Goal: Find contact information: Find contact information

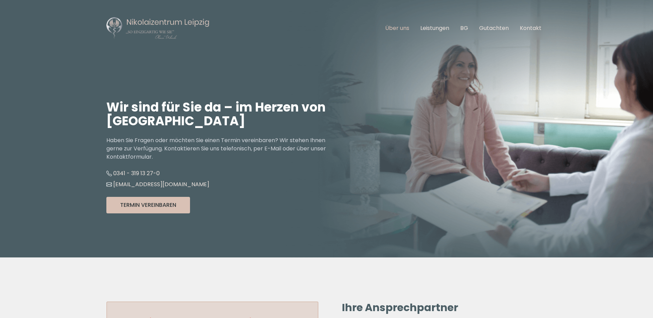
click at [404, 28] on link "Über uns" at bounding box center [397, 28] width 24 height 8
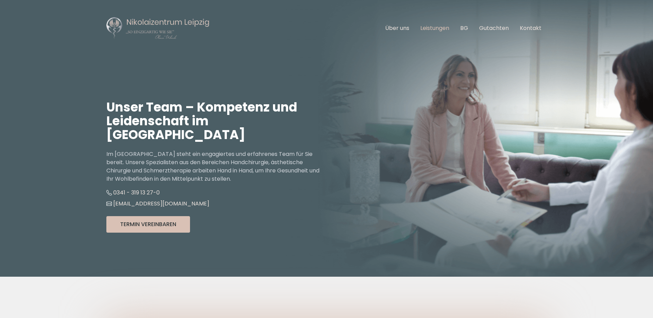
click at [434, 28] on link "Leistungen" at bounding box center [434, 28] width 29 height 8
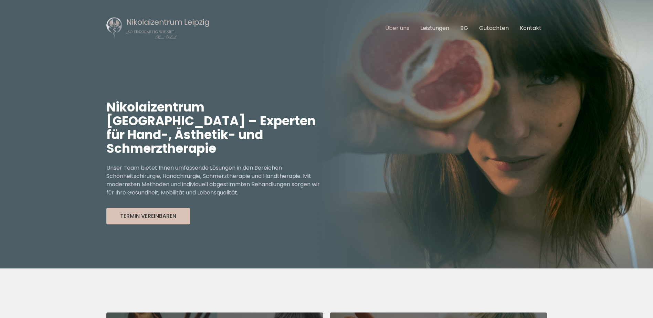
click at [396, 28] on link "Über uns" at bounding box center [397, 28] width 24 height 8
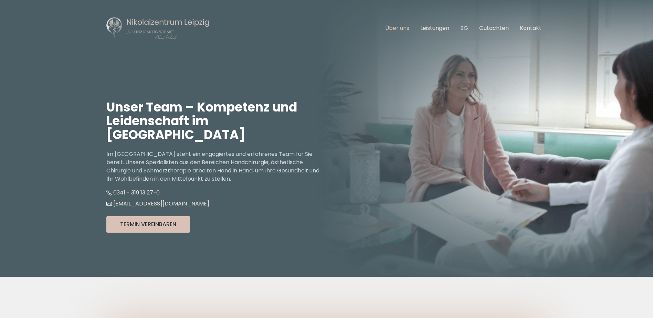
click at [390, 28] on link "Über uns" at bounding box center [397, 28] width 24 height 8
click at [433, 27] on link "Leistungen" at bounding box center [434, 28] width 29 height 8
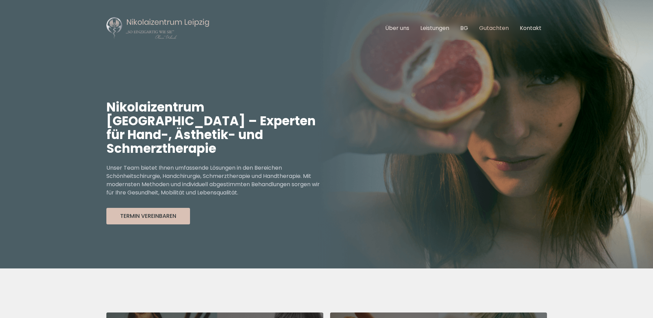
click at [489, 29] on link "Gutachten" at bounding box center [494, 28] width 30 height 8
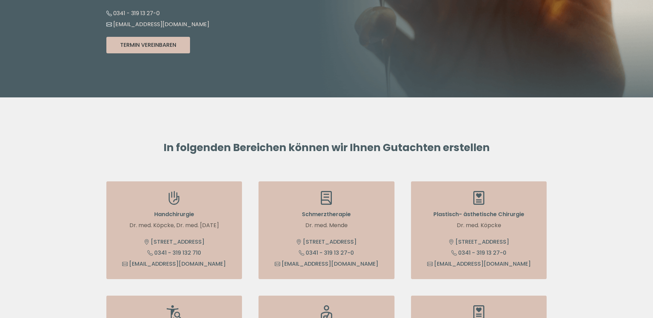
scroll to position [172, 0]
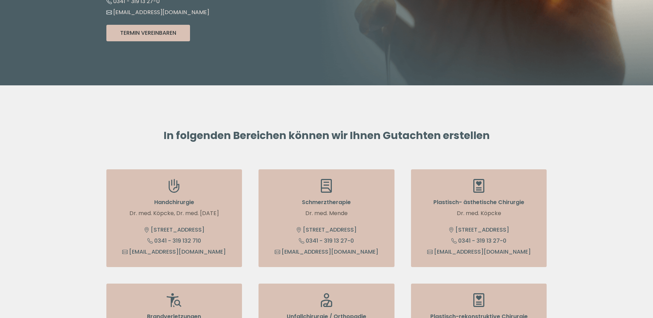
drag, startPoint x: 129, startPoint y: 212, endPoint x: 225, endPoint y: 212, distance: 95.7
click at [225, 212] on p "Dr. med. Köpcke, Dr. med. [DATE]" at bounding box center [174, 213] width 117 height 8
drag, startPoint x: 225, startPoint y: 212, endPoint x: 201, endPoint y: 215, distance: 23.9
click at [204, 215] on p "Dr. med. Köpcke, Dr. med. [DATE]" at bounding box center [174, 213] width 117 height 8
drag, startPoint x: 176, startPoint y: 213, endPoint x: 219, endPoint y: 212, distance: 42.7
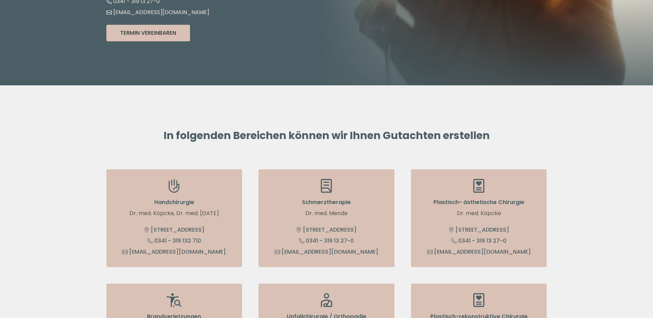
click at [219, 212] on p "Dr. med. Köpcke, Dr. med. [DATE]" at bounding box center [174, 213] width 117 height 8
drag, startPoint x: 219, startPoint y: 212, endPoint x: 210, endPoint y: 212, distance: 9.0
copy p "Dr. med. [DATE]"
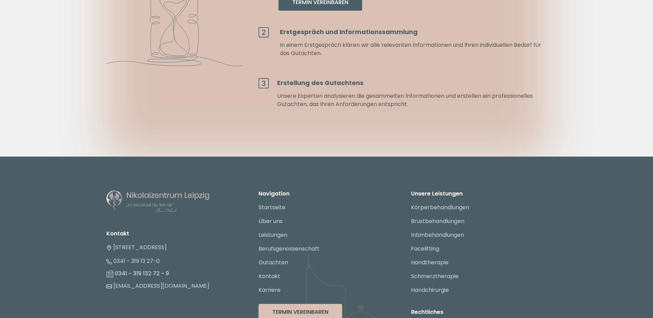
scroll to position [1342, 0]
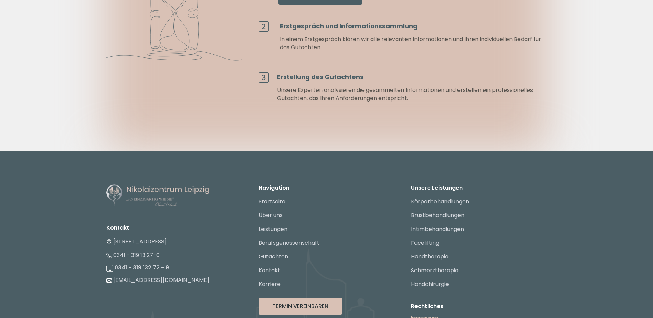
click at [423, 315] on link "Impressum" at bounding box center [424, 318] width 27 height 7
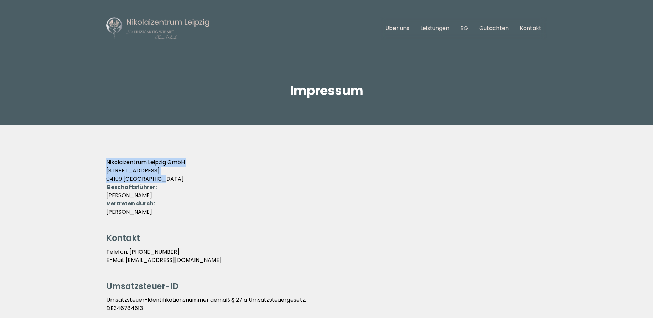
drag, startPoint x: 106, startPoint y: 160, endPoint x: 143, endPoint y: 177, distance: 40.1
click at [143, 177] on p "Nikolaizentrum Leipzig GmbH Nikolaistraße 55 04109 Leipzig" at bounding box center [326, 170] width 441 height 25
drag, startPoint x: 143, startPoint y: 177, endPoint x: 136, endPoint y: 175, distance: 7.6
copy p "Nikolaizentrum Leipzig GmbH Nikolaistraße 55 04109 Leipzig"
